Goal: Transaction & Acquisition: Purchase product/service

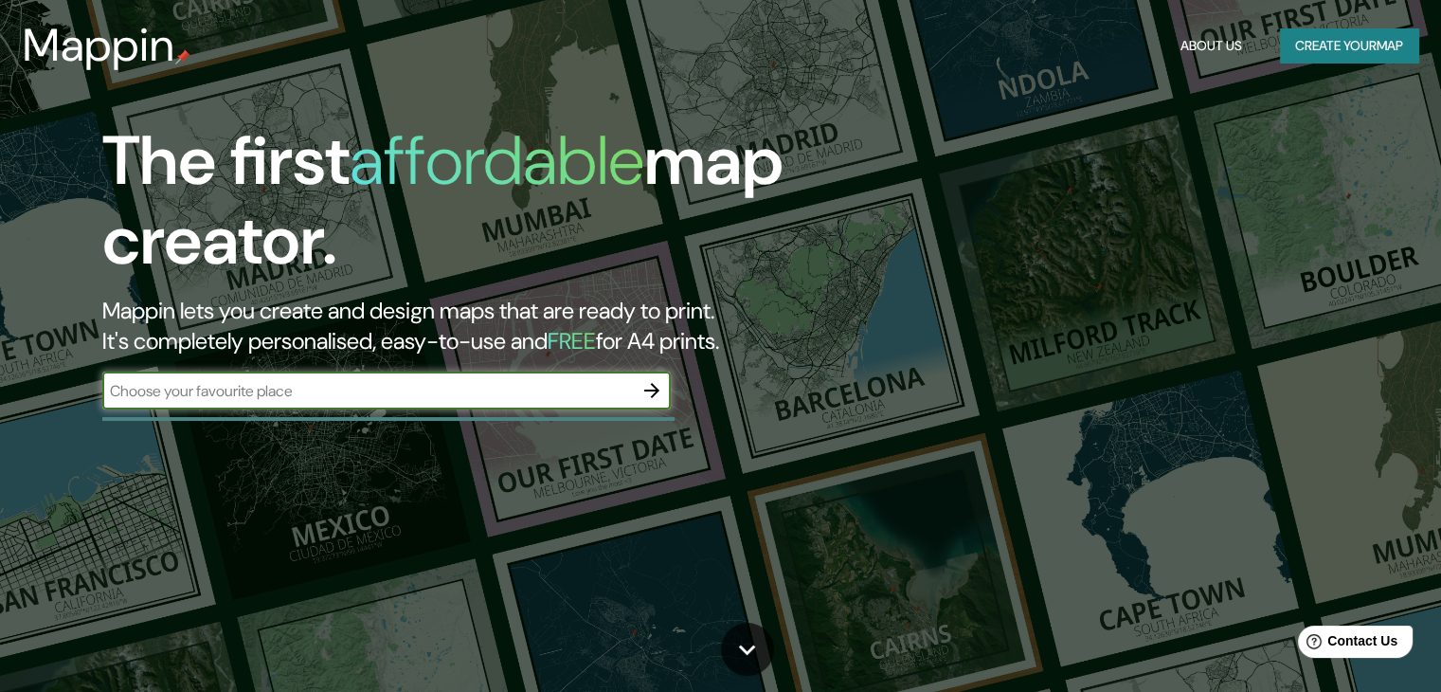
drag, startPoint x: 398, startPoint y: 403, endPoint x: 584, endPoint y: 369, distance: 188.8
click at [401, 403] on div "​" at bounding box center [386, 390] width 569 height 38
click at [409, 386] on input "text" at bounding box center [367, 391] width 531 height 22
type input "[GEOGRAPHIC_DATA]"
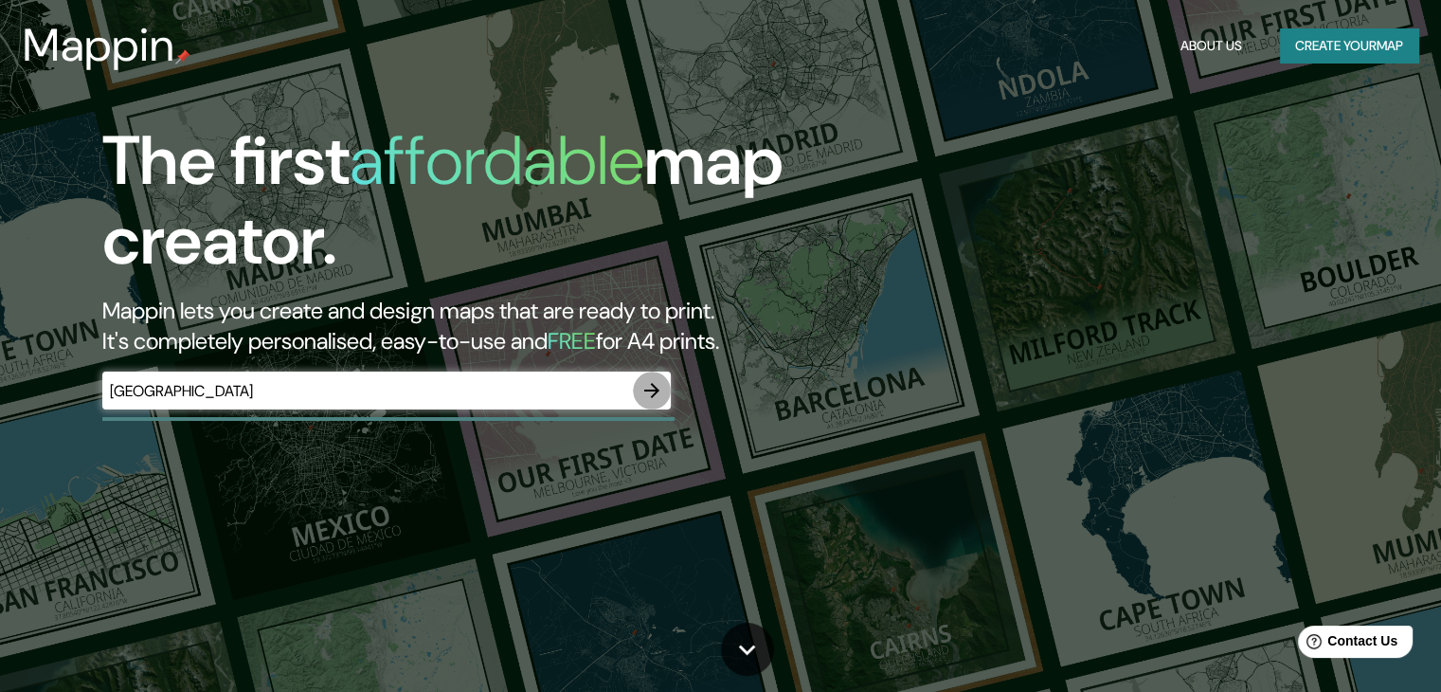
click at [650, 394] on icon "button" at bounding box center [652, 390] width 23 height 23
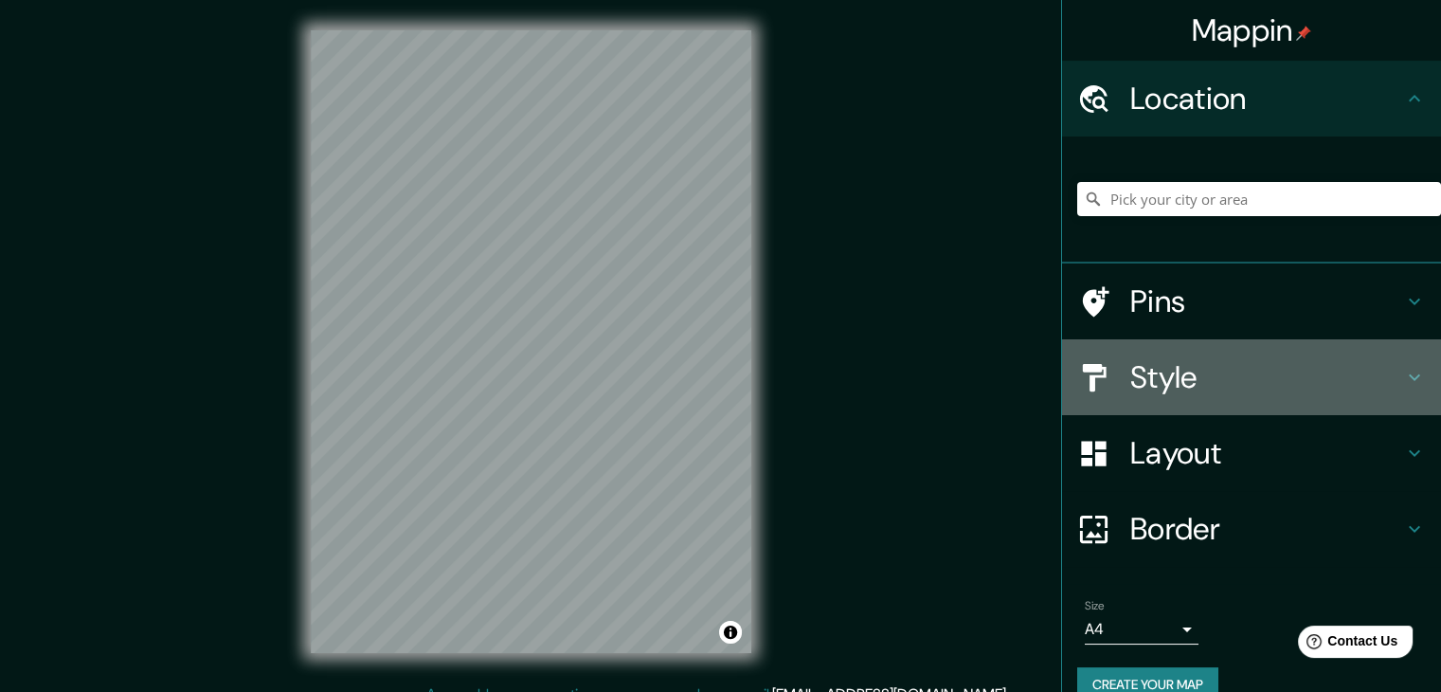
click at [1148, 407] on div "Style" at bounding box center [1251, 377] width 379 height 76
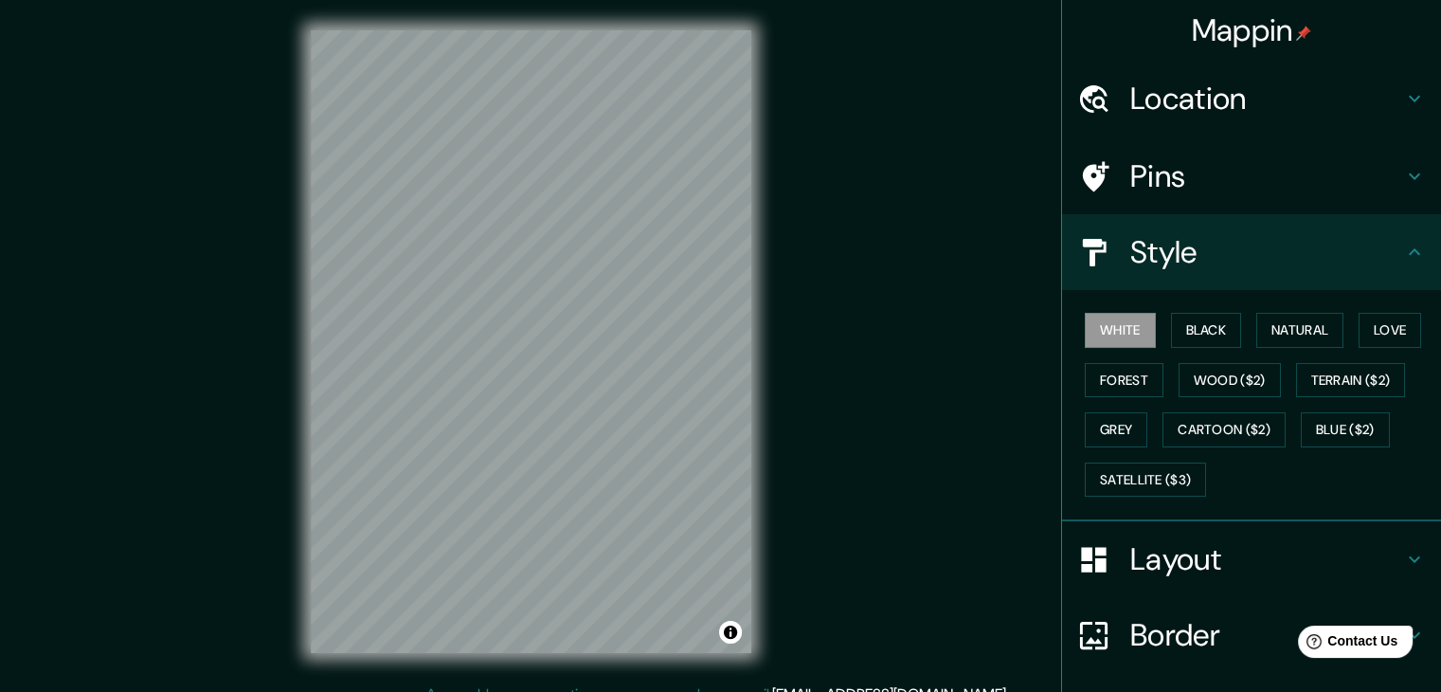
click at [1392, 290] on div "Style" at bounding box center [1251, 252] width 379 height 76
click at [1402, 290] on div "Style" at bounding box center [1251, 252] width 379 height 76
click at [1085, 269] on icon at bounding box center [1093, 252] width 33 height 33
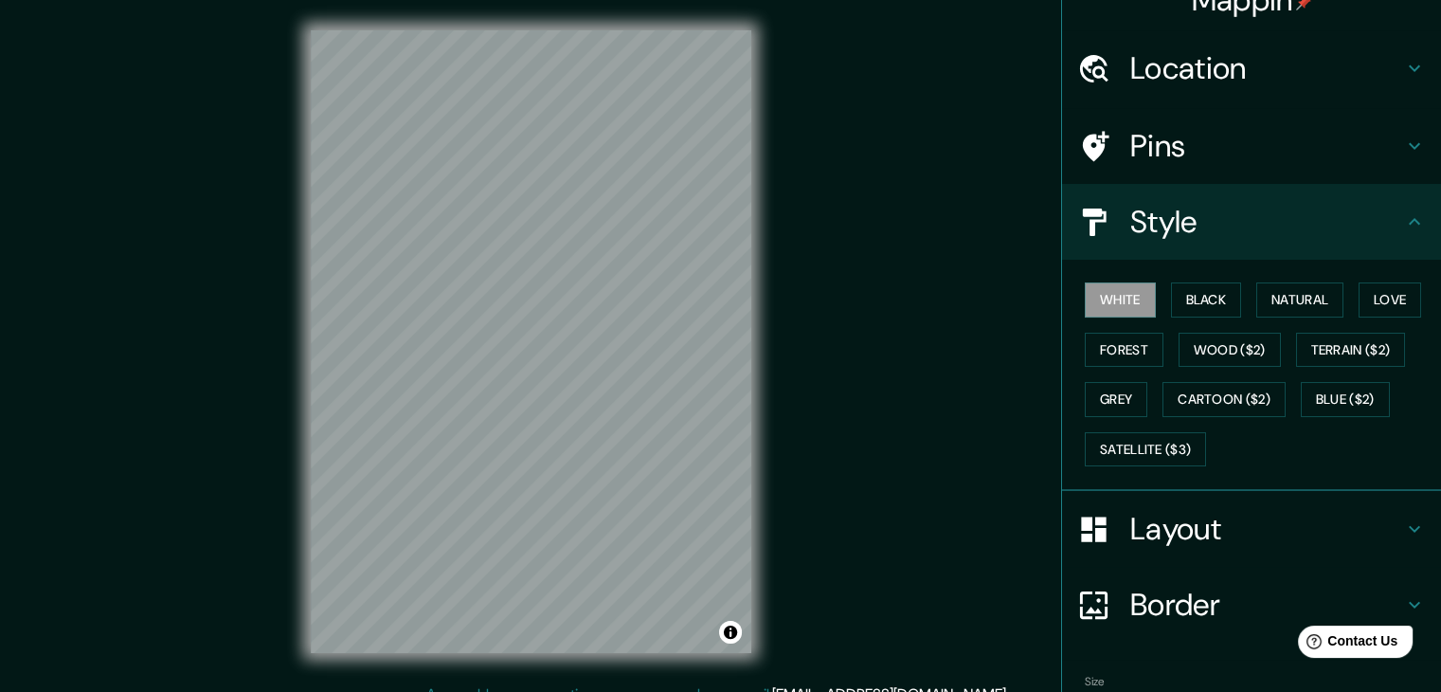
scroll to position [32, 0]
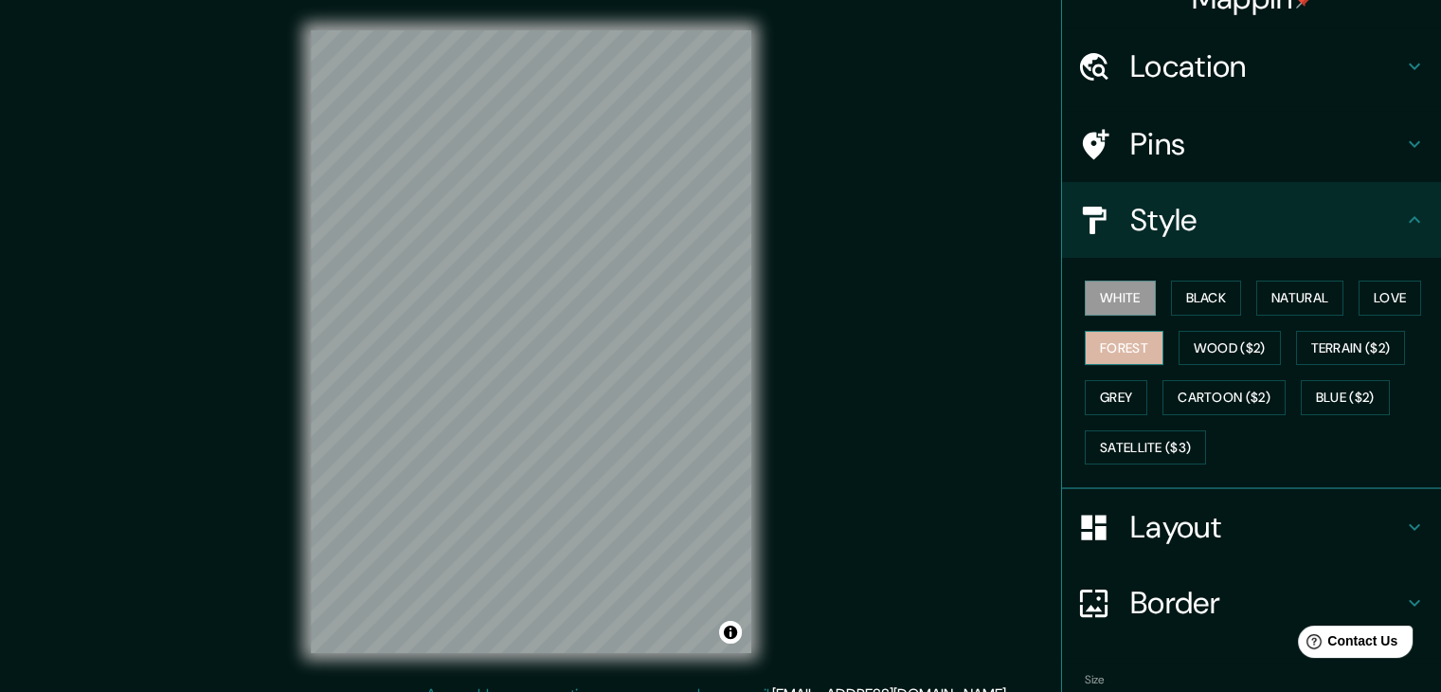
click at [1114, 336] on button "Forest" at bounding box center [1124, 348] width 79 height 35
click at [1361, 284] on button "Love" at bounding box center [1390, 297] width 63 height 35
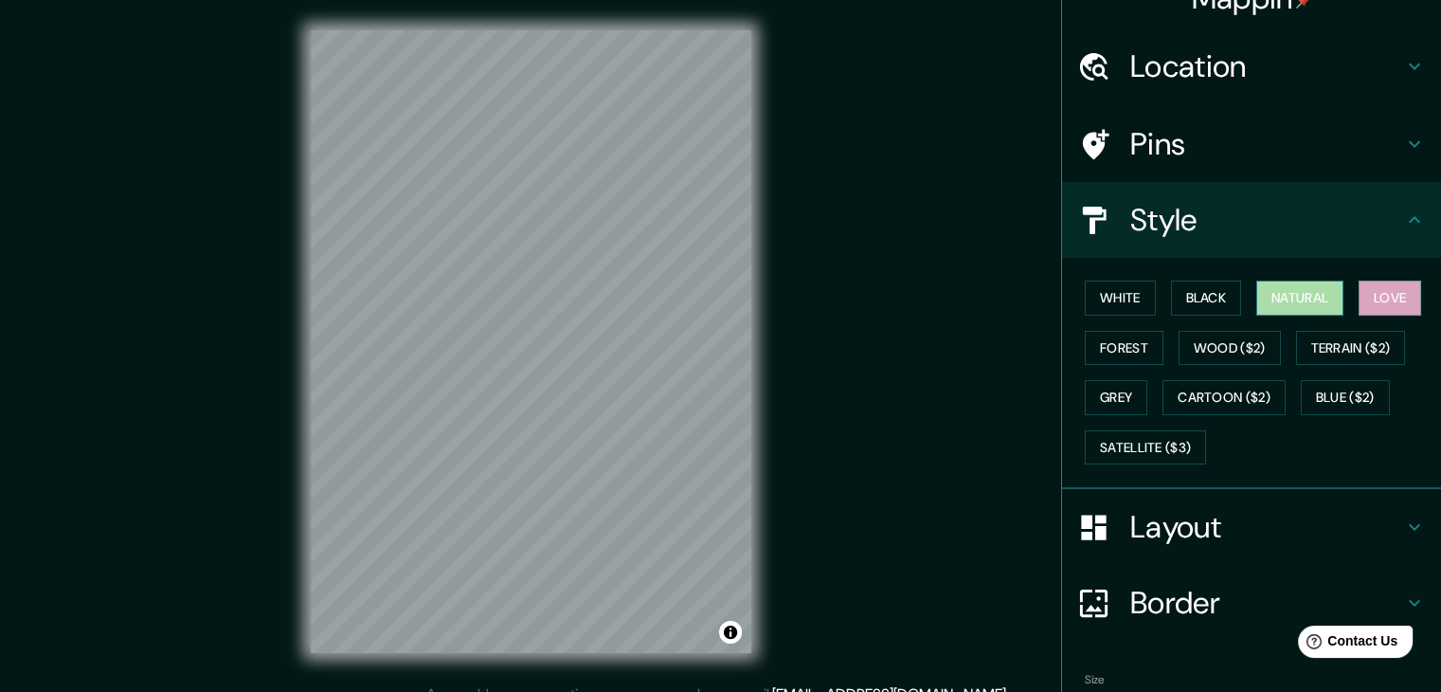
click at [1307, 302] on button "Natural" at bounding box center [1299, 297] width 87 height 35
click at [1155, 297] on div "White Black Natural Love Forest Wood ($2) Terrain ($2) Grey Cartoon ($2) Blue (…" at bounding box center [1259, 372] width 364 height 199
click at [1103, 300] on button "White" at bounding box center [1120, 297] width 71 height 35
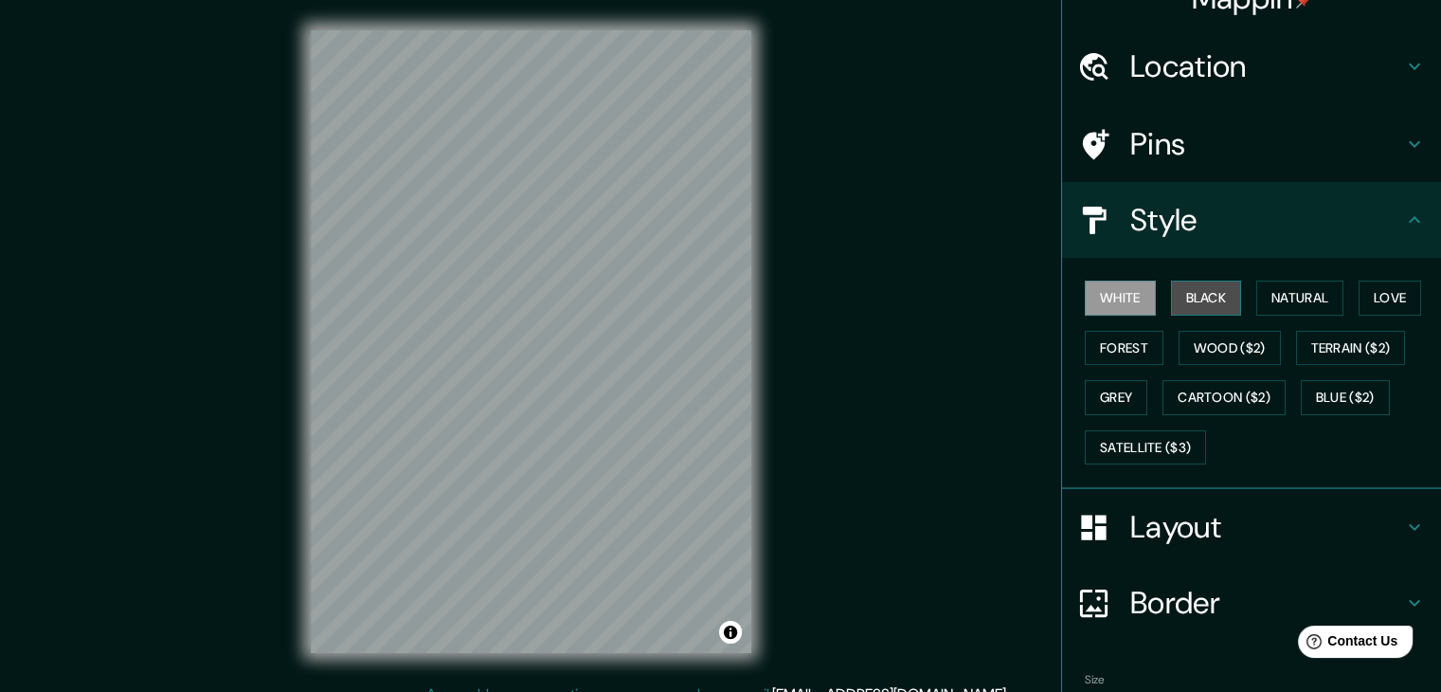
click at [1221, 300] on button "Black" at bounding box center [1206, 297] width 71 height 35
click at [1127, 344] on button "Forest" at bounding box center [1124, 348] width 79 height 35
